Goal: Check status: Check status

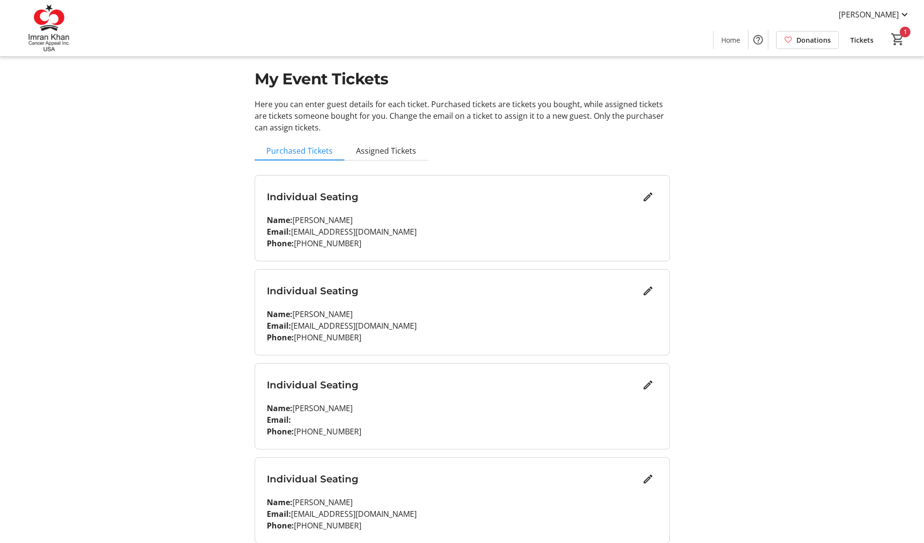
scroll to position [14, 0]
click at [863, 43] on span "Tickets" at bounding box center [861, 40] width 23 height 10
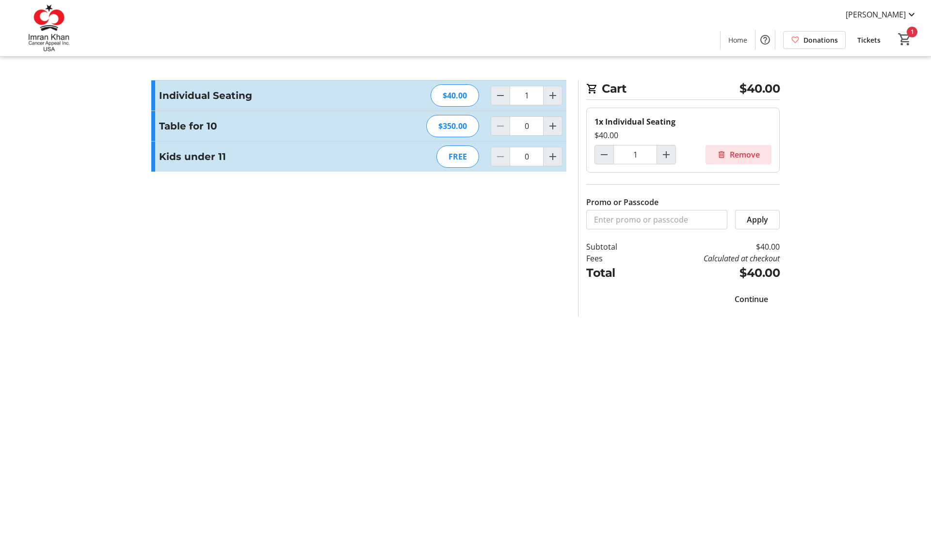
click at [746, 157] on span "Remove" at bounding box center [745, 155] width 30 height 12
type input "0"
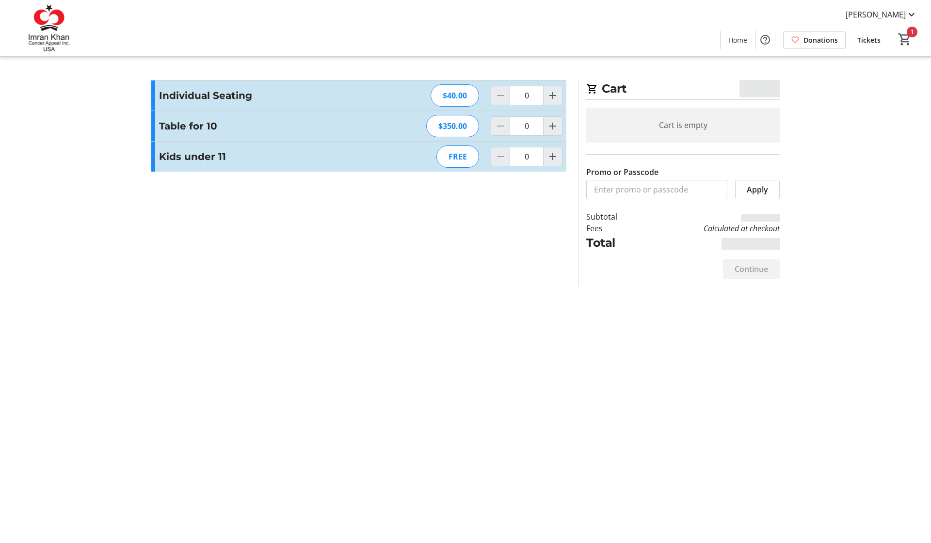
click at [832, 35] on span "Donations" at bounding box center [820, 40] width 34 height 10
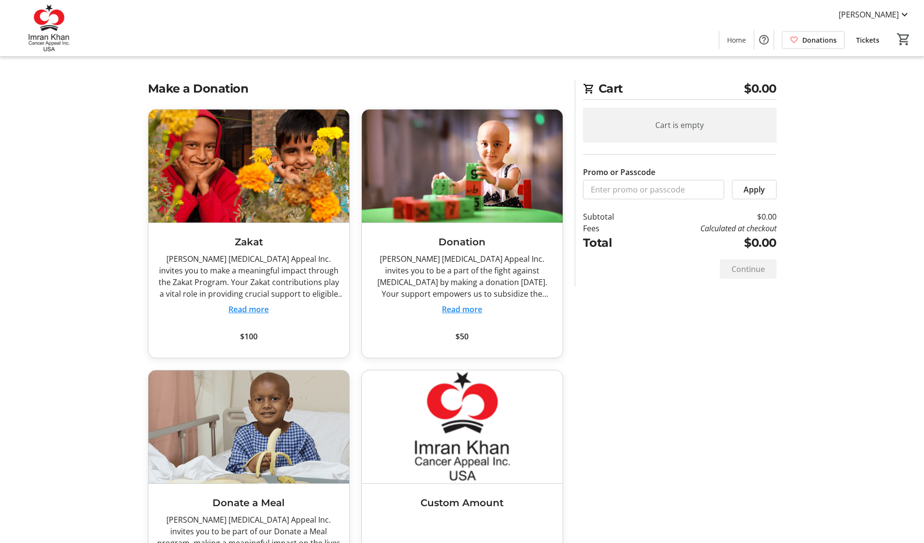
click at [865, 37] on span "Tickets" at bounding box center [867, 40] width 23 height 10
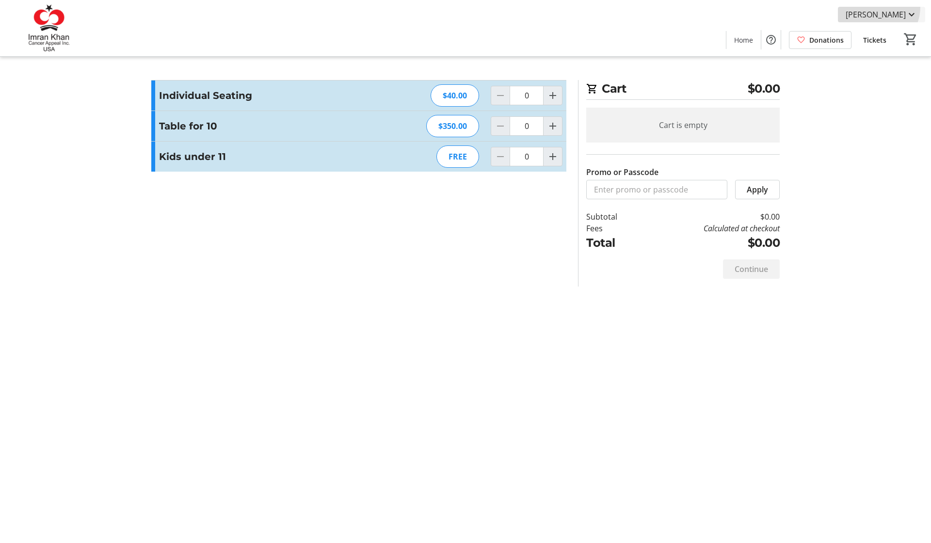
click at [881, 7] on span at bounding box center [881, 14] width 87 height 23
click at [877, 33] on span "My Tickets" at bounding box center [883, 38] width 67 height 12
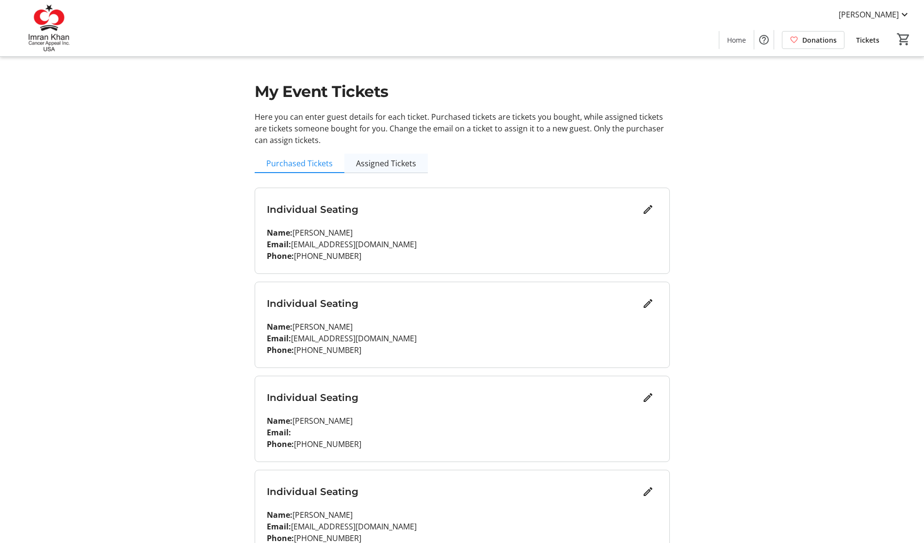
click at [375, 167] on span "Assigned Tickets" at bounding box center [386, 164] width 60 height 8
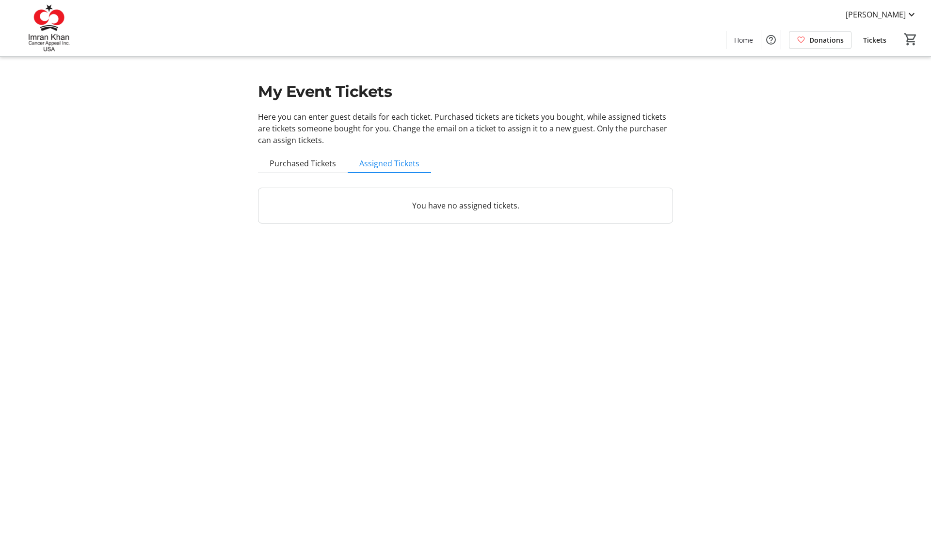
click at [416, 212] on div "You have no assigned tickets." at bounding box center [465, 205] width 414 height 35
click at [313, 162] on span "Purchased Tickets" at bounding box center [303, 164] width 66 height 8
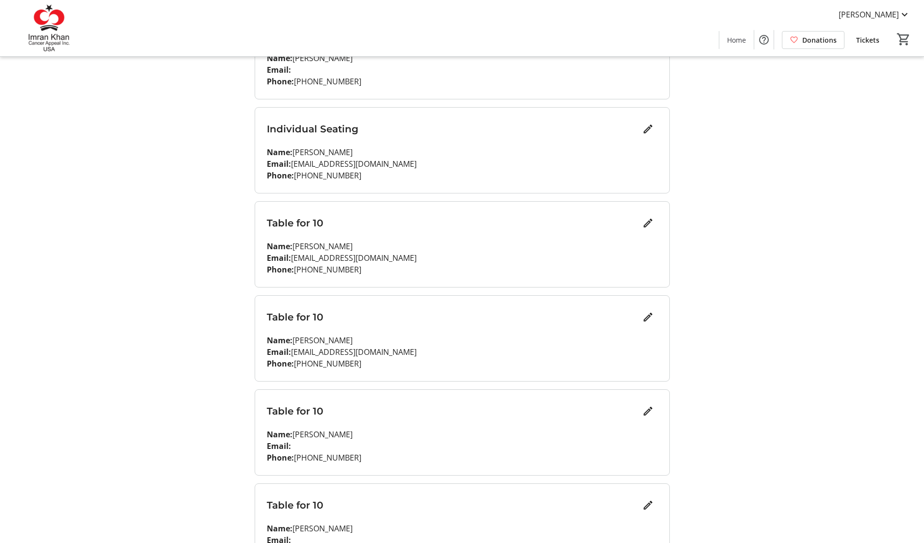
scroll to position [489, 0]
